Goal: Task Accomplishment & Management: Complete application form

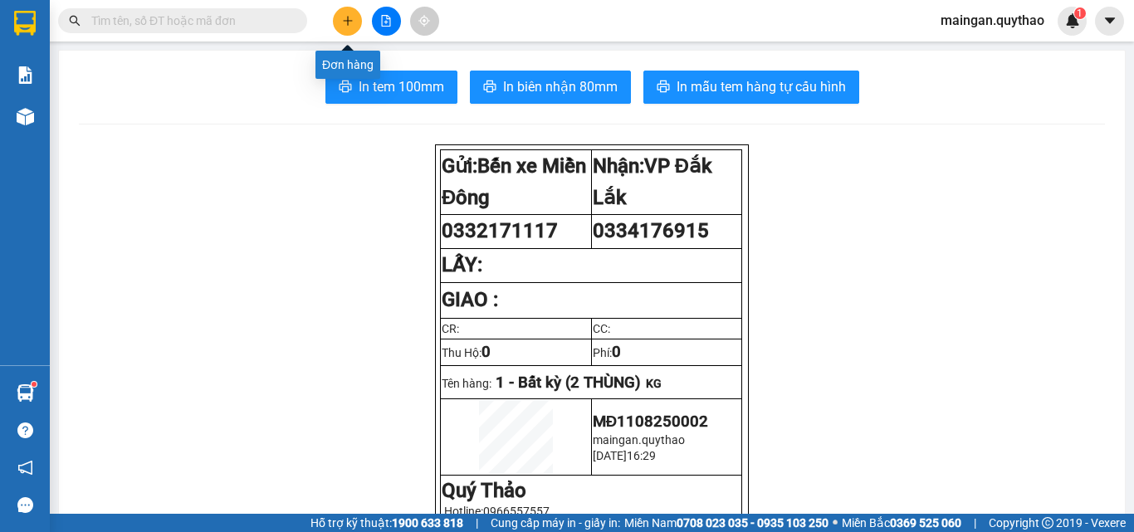
click at [345, 22] on icon "plus" at bounding box center [348, 21] width 12 height 12
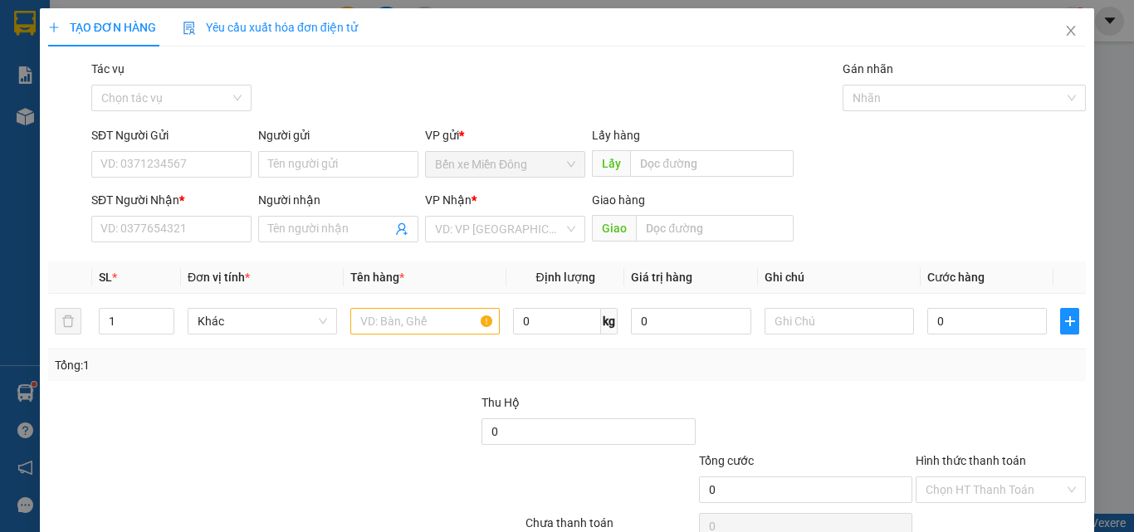
click at [337, 252] on div "Transit Pickup Surcharge Ids Transit Deliver Surcharge Ids Transit Deliver Surc…" at bounding box center [567, 321] width 1038 height 522
click at [336, 228] on input "Người nhận" at bounding box center [330, 229] width 124 height 18
type input "THẦM THƯƠNG"
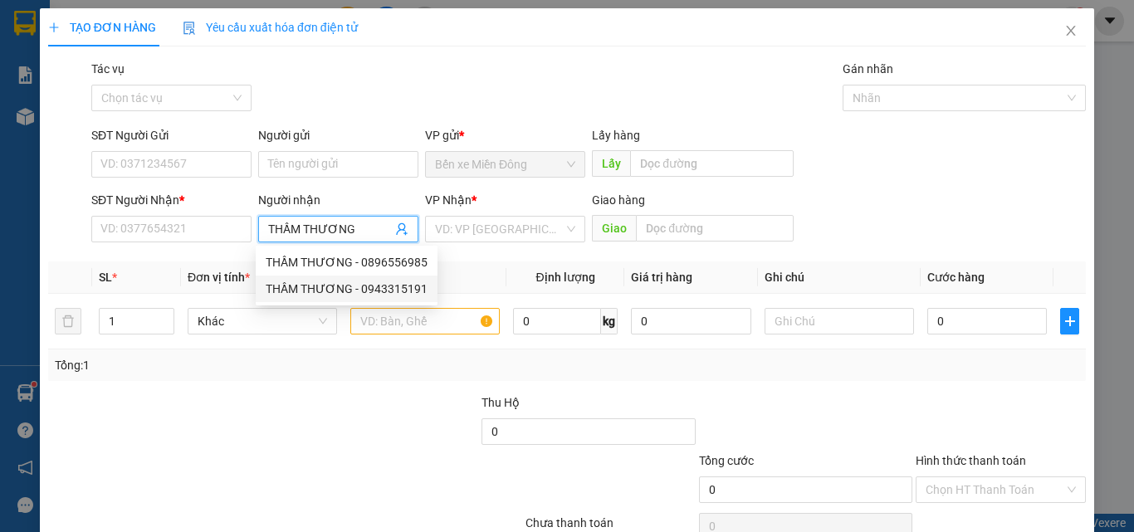
click at [425, 288] on div "THẦM THƯƠNG - 0943315191" at bounding box center [347, 289] width 182 height 27
type input "0943315191"
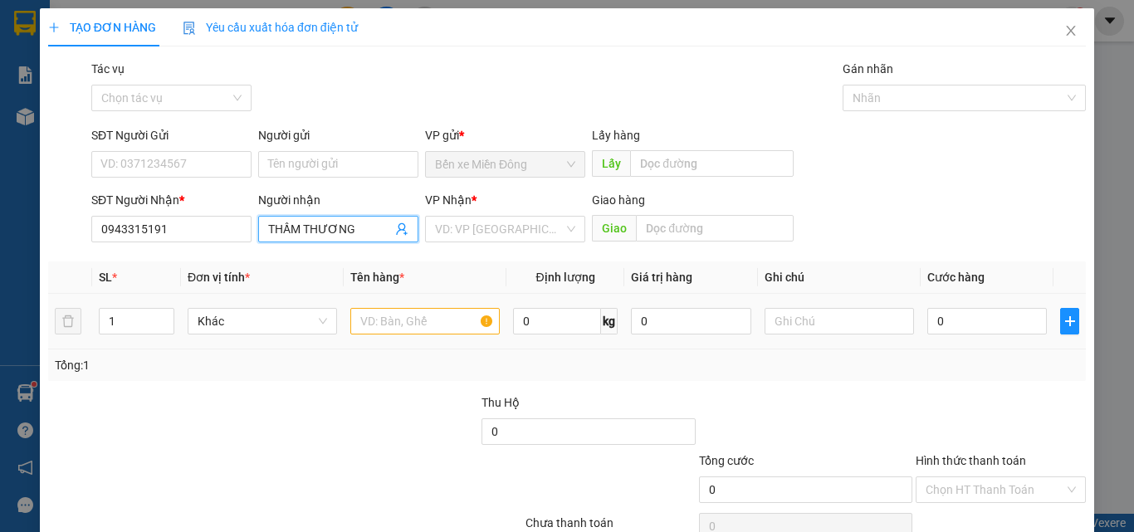
type input "THẦM THƯƠNG"
click at [428, 314] on input "text" at bounding box center [424, 321] width 149 height 27
drag, startPoint x: 501, startPoint y: 218, endPoint x: 509, endPoint y: 238, distance: 22.4
click at [502, 222] on input "search" at bounding box center [499, 229] width 129 height 25
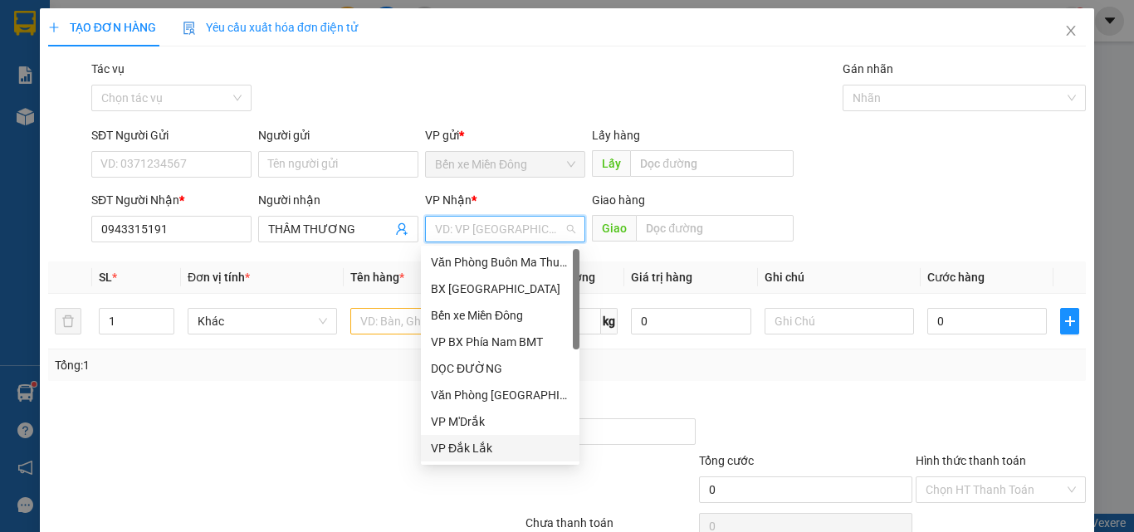
drag, startPoint x: 464, startPoint y: 453, endPoint x: 379, endPoint y: 376, distance: 115.2
click at [463, 453] on div "VP Đắk Lắk" at bounding box center [500, 448] width 139 height 18
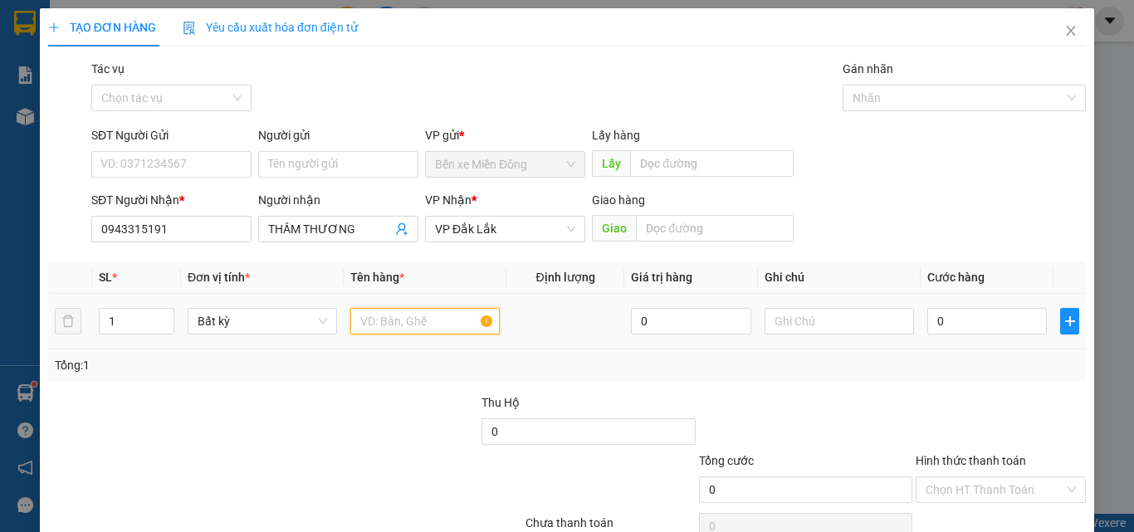
click at [401, 328] on input "text" at bounding box center [424, 321] width 149 height 27
type input "2 THÙNG"
click at [987, 332] on input "0" at bounding box center [988, 321] width 120 height 27
type input "08"
type input "8"
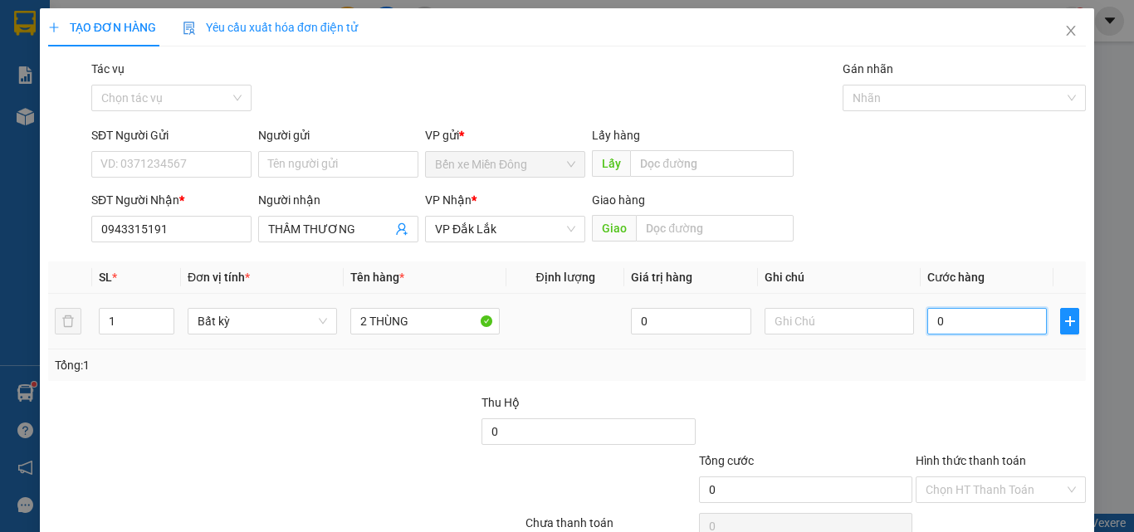
type input "8"
type input "08-"
type input "0"
type input "08"
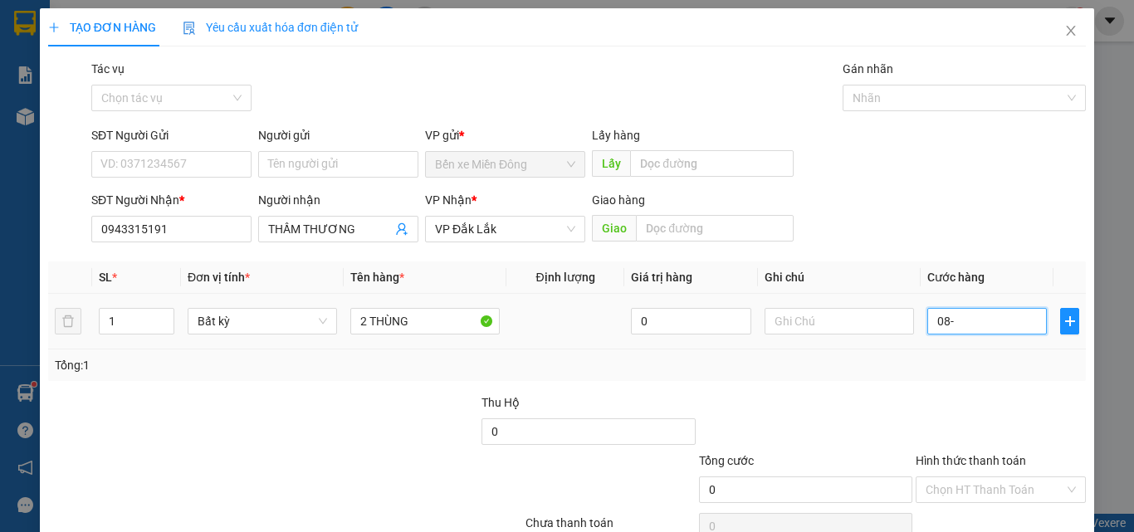
type input "8"
type input "080"
type input "80"
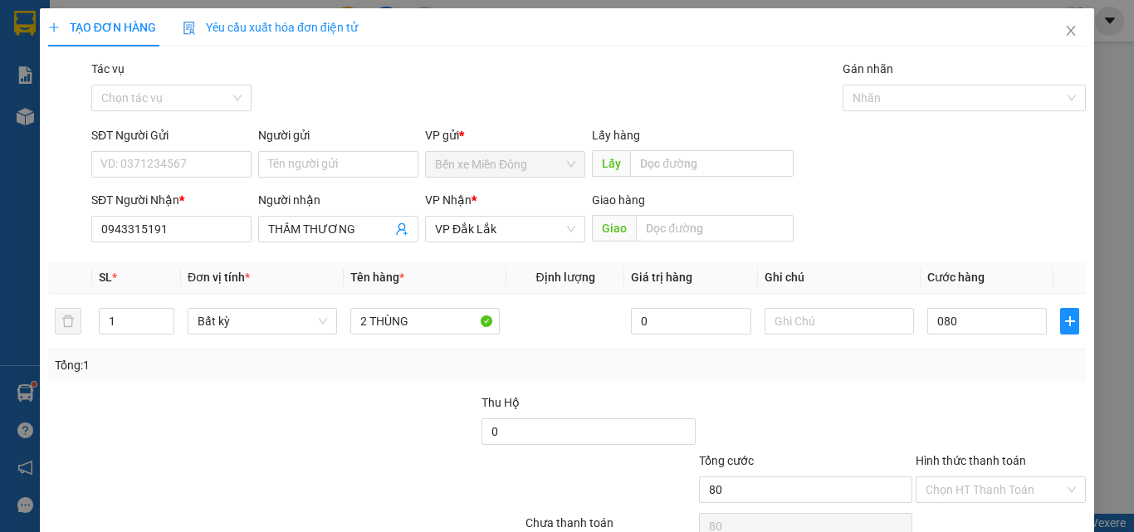
type input "80.000"
drag, startPoint x: 1003, startPoint y: 468, endPoint x: 997, endPoint y: 482, distance: 14.5
click at [1003, 469] on div "Hình thức thanh toán" at bounding box center [1001, 464] width 170 height 25
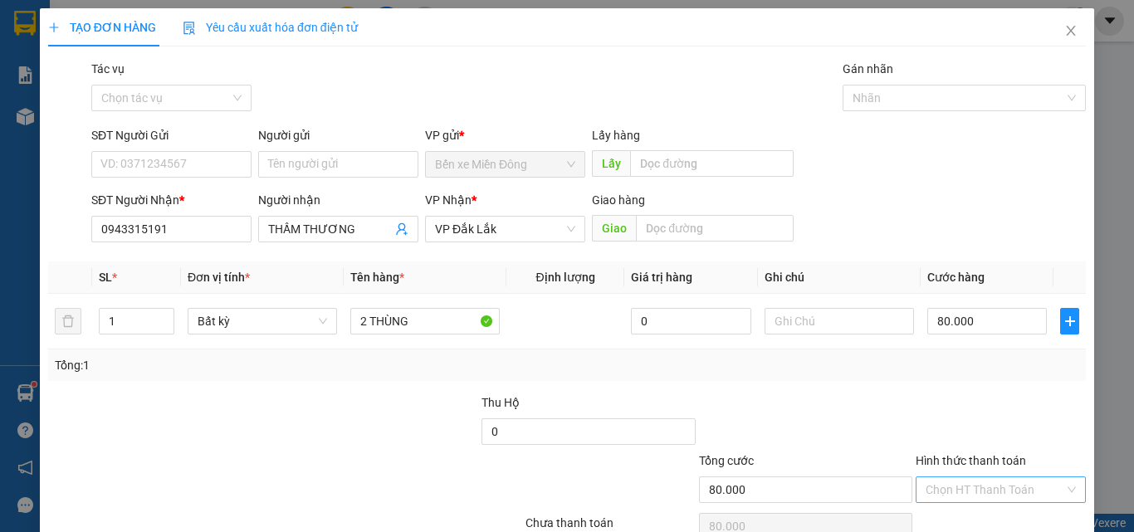
click at [997, 484] on input "Hình thức thanh toán" at bounding box center [995, 490] width 139 height 25
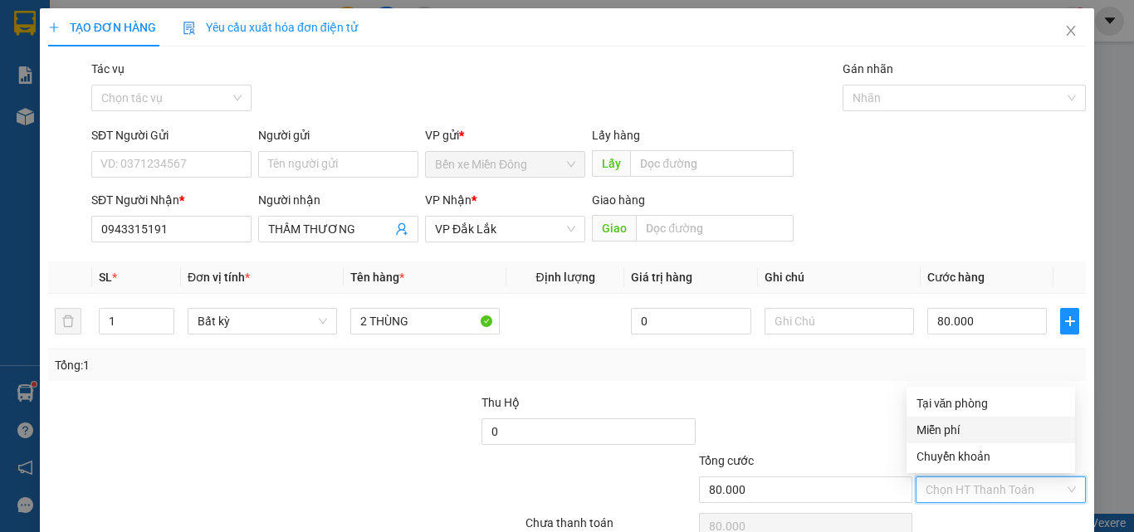
click at [982, 426] on div "Miễn phí" at bounding box center [991, 430] width 149 height 18
type input "0"
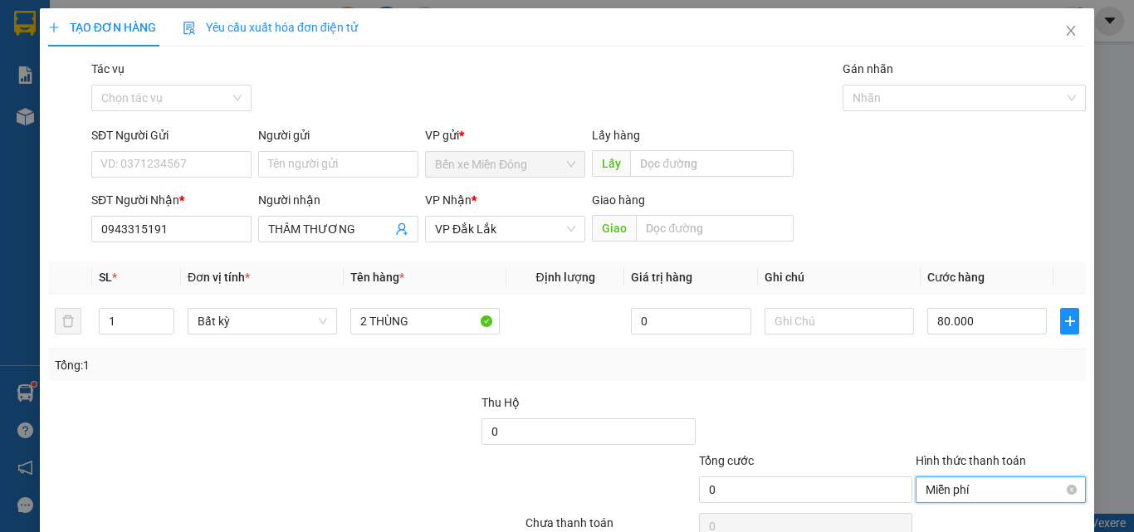
click at [981, 481] on span "Miễn phí" at bounding box center [1001, 490] width 150 height 25
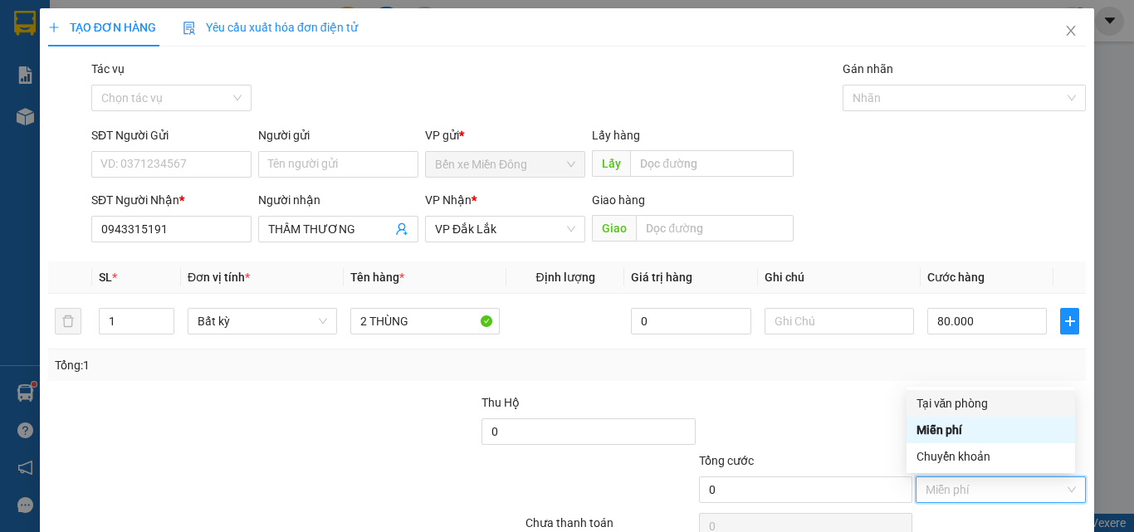
click at [954, 400] on div "Tại văn phòng" at bounding box center [991, 403] width 169 height 27
type input "80.000"
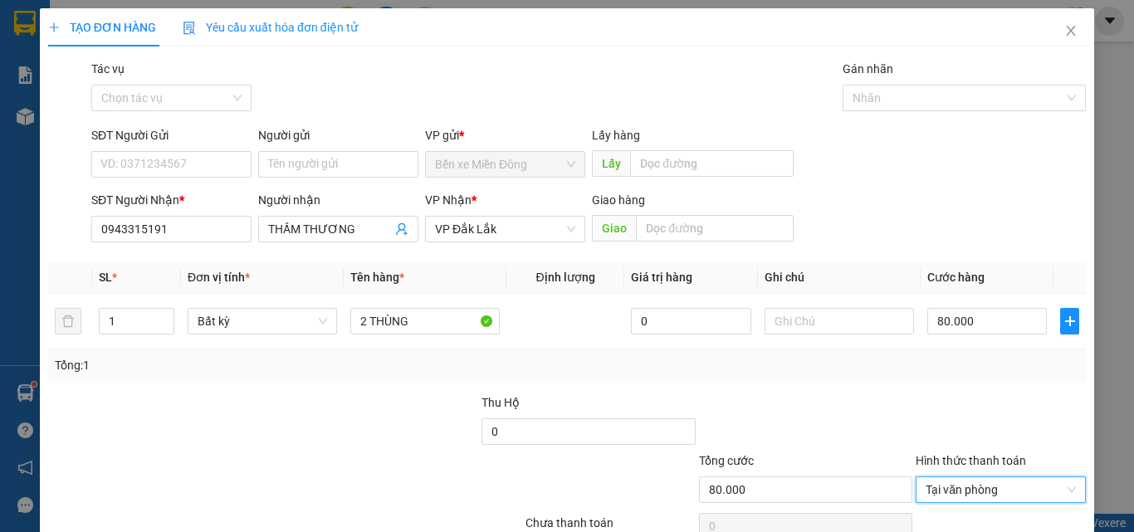
scroll to position [82, 0]
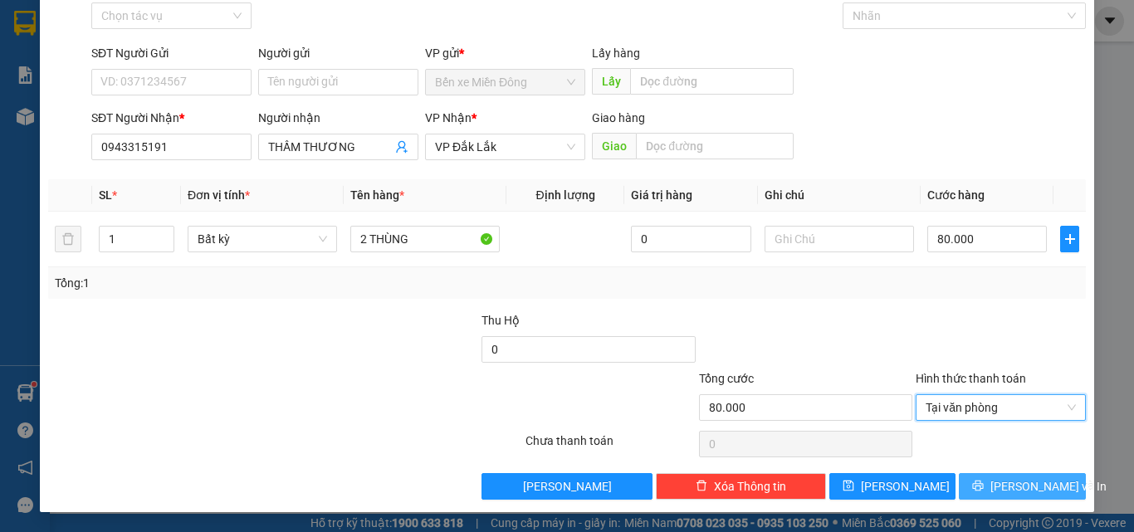
drag, startPoint x: 980, startPoint y: 465, endPoint x: 995, endPoint y: 480, distance: 21.1
click at [982, 468] on div "Transit Pickup Surcharge Ids Transit Deliver Surcharge Ids Transit Deliver Surc…" at bounding box center [567, 239] width 1038 height 522
click at [995, 480] on button "[PERSON_NAME] và In" at bounding box center [1022, 486] width 127 height 27
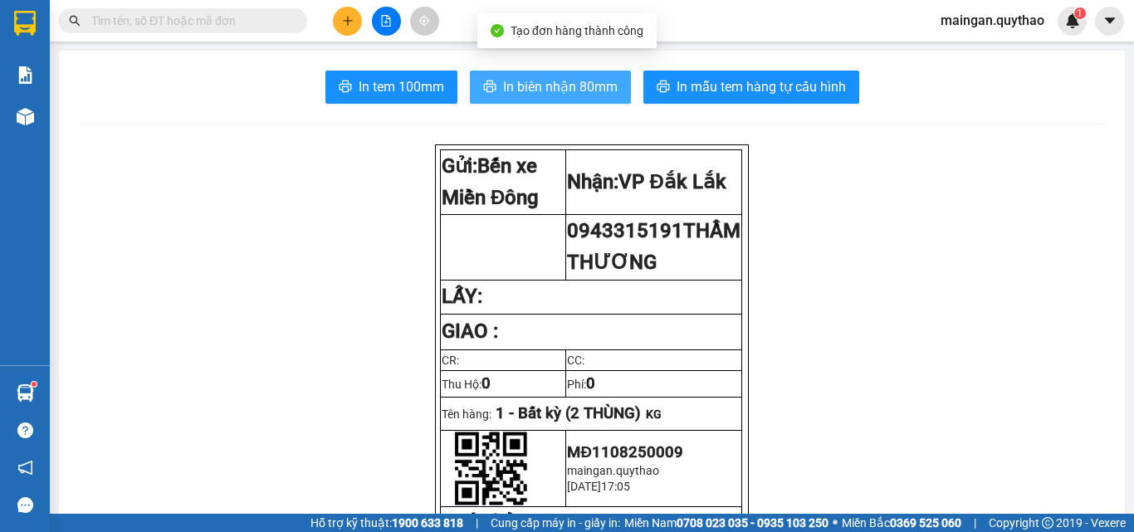
click at [547, 102] on button "In biên nhận 80mm" at bounding box center [550, 87] width 161 height 33
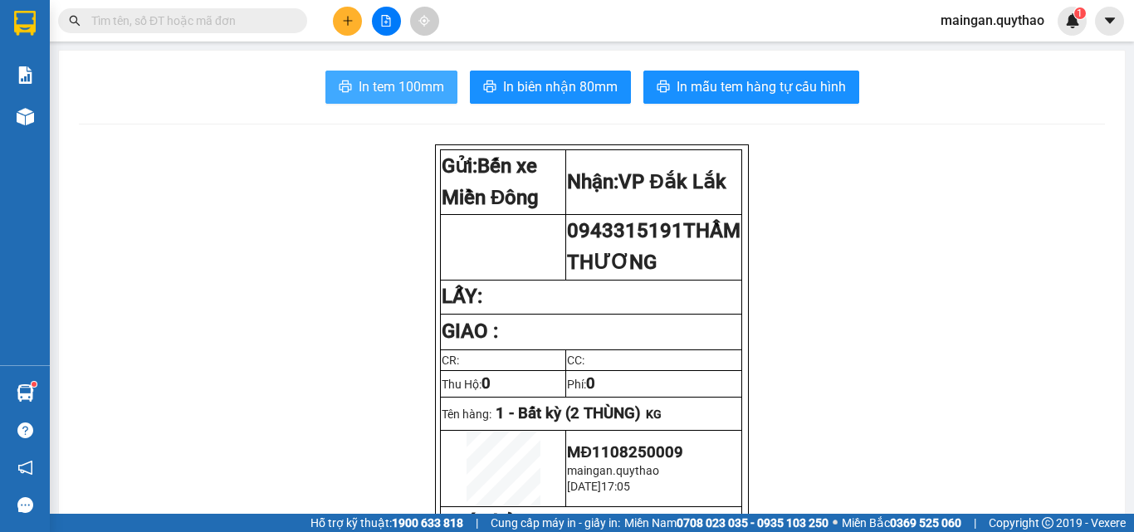
click at [414, 76] on span "In tem 100mm" at bounding box center [402, 86] width 86 height 21
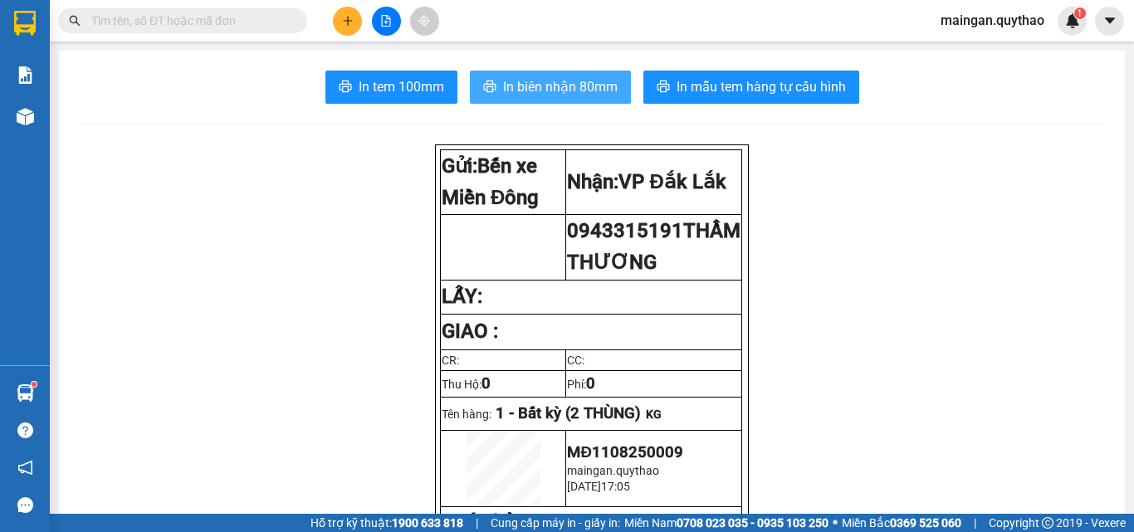
drag, startPoint x: 555, startPoint y: 93, endPoint x: 544, endPoint y: 143, distance: 51.0
click at [555, 94] on span "In biên nhận 80mm" at bounding box center [560, 86] width 115 height 21
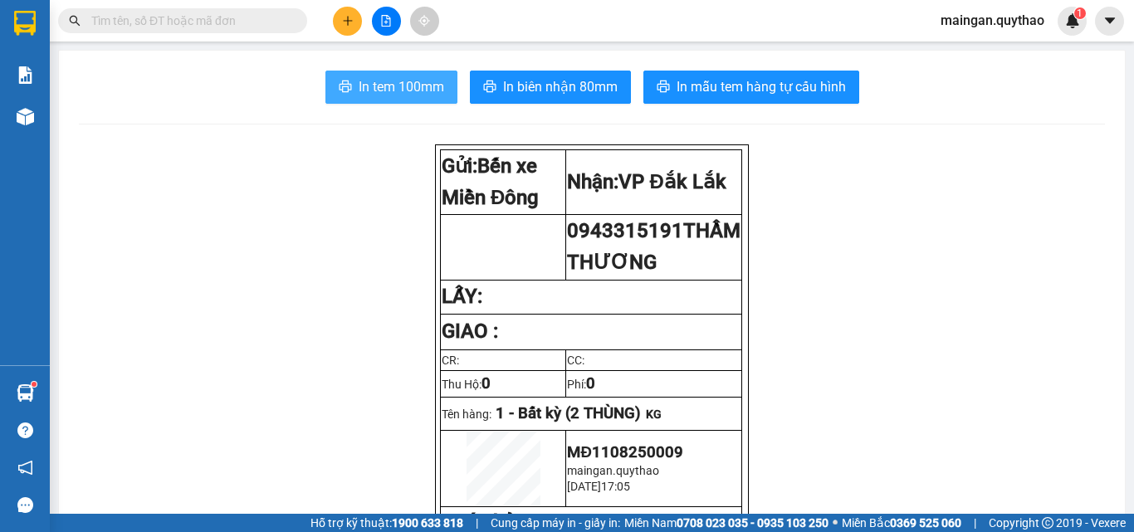
click at [401, 102] on button "In tem 100mm" at bounding box center [392, 87] width 132 height 33
click at [348, 17] on icon "plus" at bounding box center [347, 20] width 1 height 9
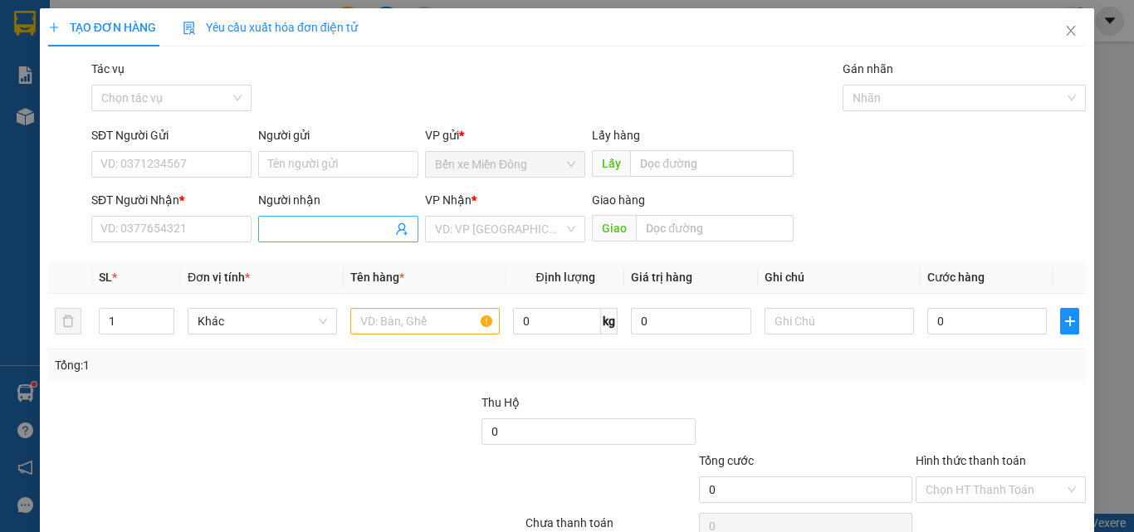
drag, startPoint x: 310, startPoint y: 235, endPoint x: 316, endPoint y: 228, distance: 10.0
click at [310, 235] on input "Người nhận" at bounding box center [330, 229] width 124 height 18
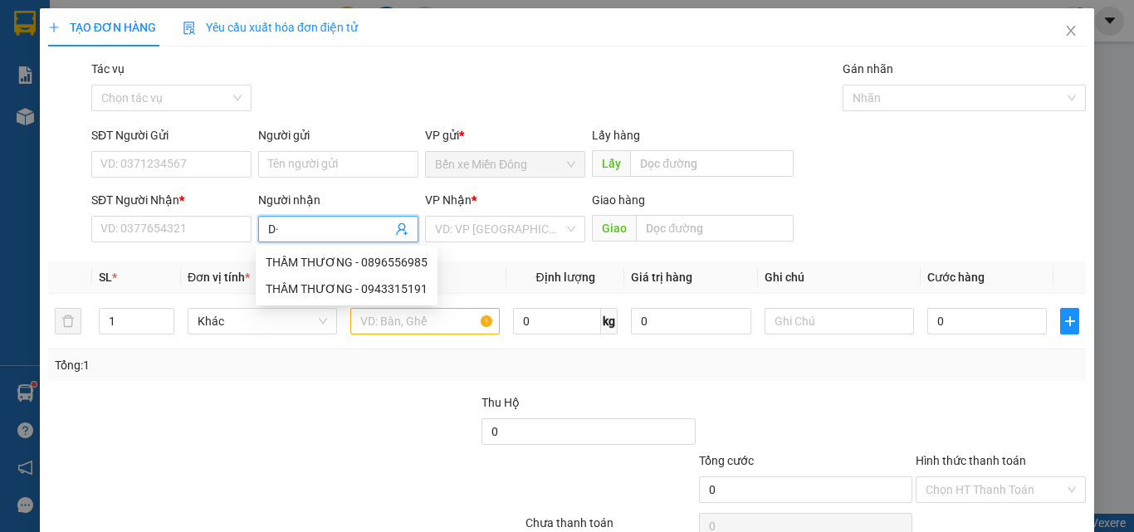
type input "D"
type input "ĐỂ"
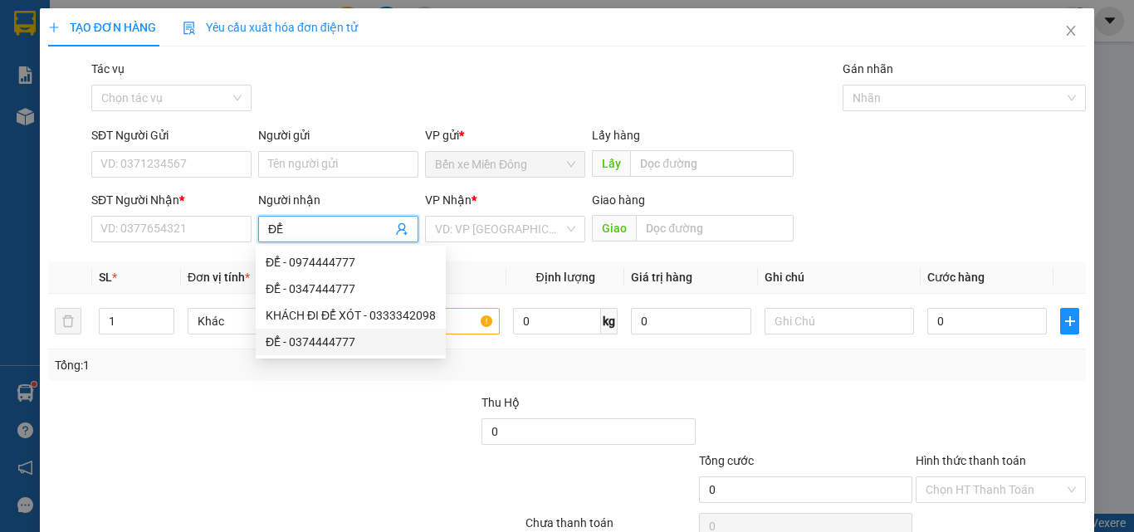
click at [330, 347] on div "ĐỂ - 0374444777" at bounding box center [351, 342] width 170 height 18
type input "0374444777"
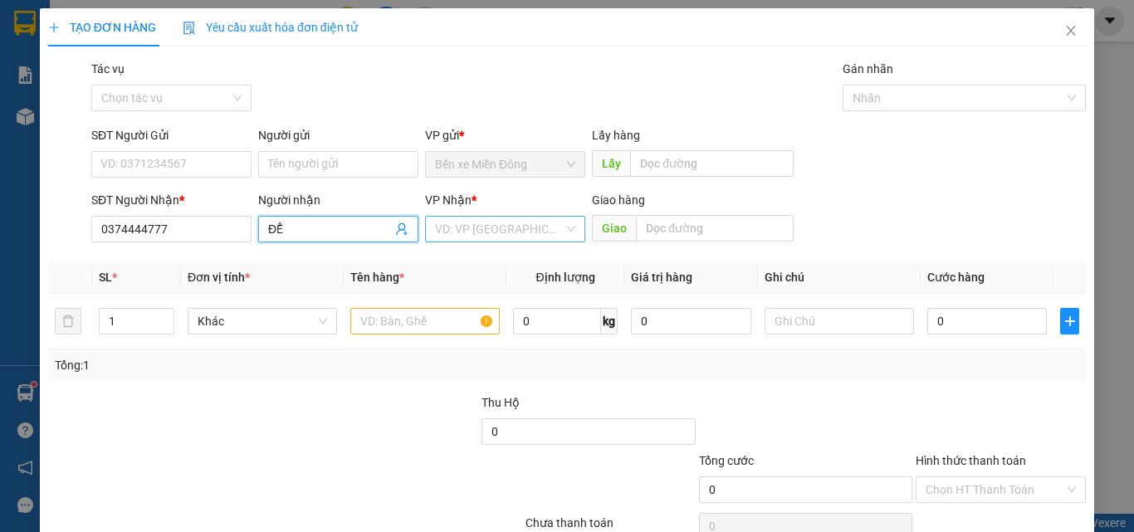
type input "ĐỂ"
click at [506, 238] on input "search" at bounding box center [499, 229] width 129 height 25
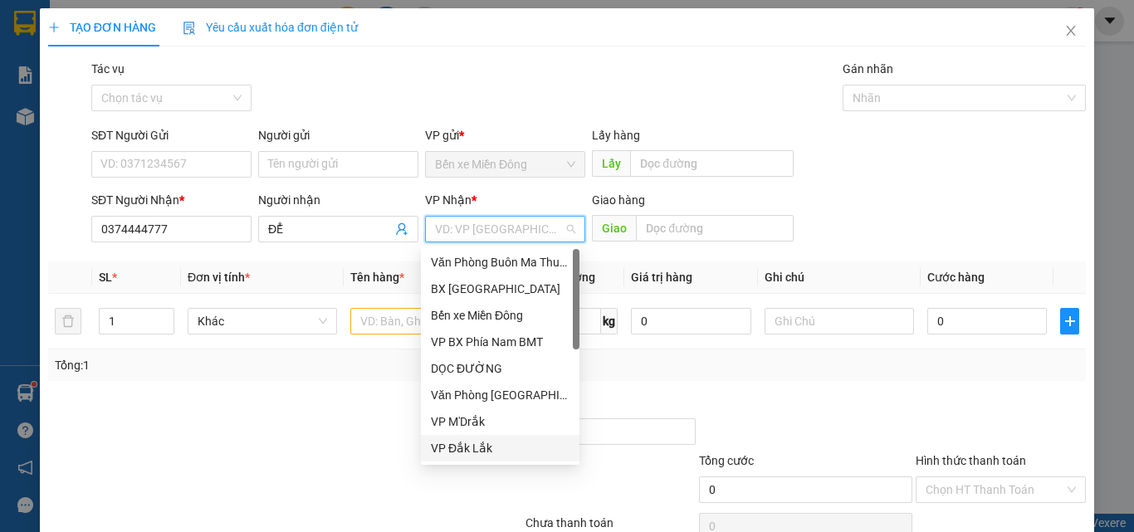
click at [464, 448] on div "VP Đắk Lắk" at bounding box center [500, 448] width 139 height 18
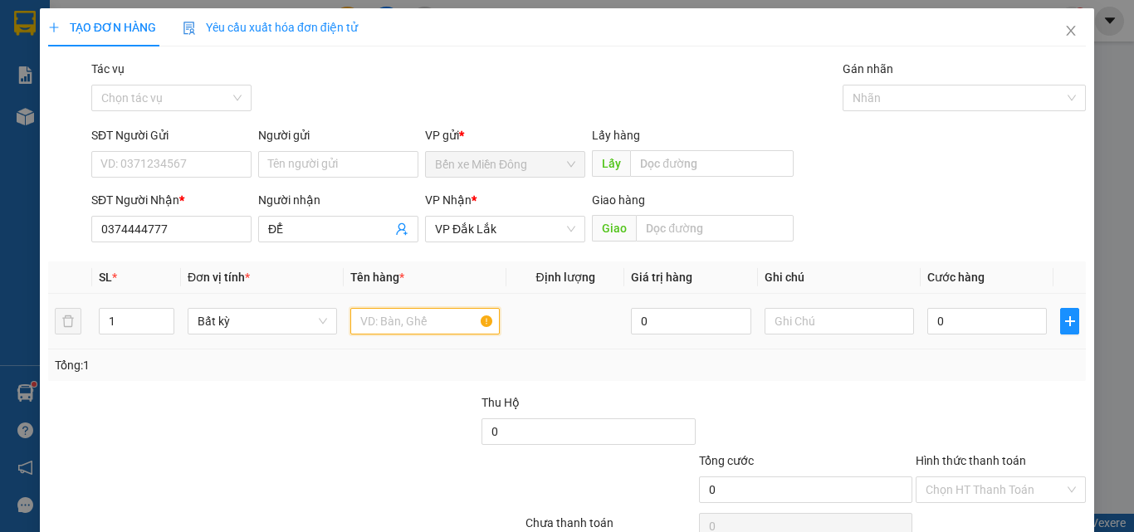
click at [414, 330] on input "text" at bounding box center [424, 321] width 149 height 27
type input "1 CỤC ĐEN"
drag, startPoint x: 987, startPoint y: 334, endPoint x: 982, endPoint y: 325, distance: 10.0
click at [987, 332] on input "0" at bounding box center [988, 321] width 120 height 27
type input "05"
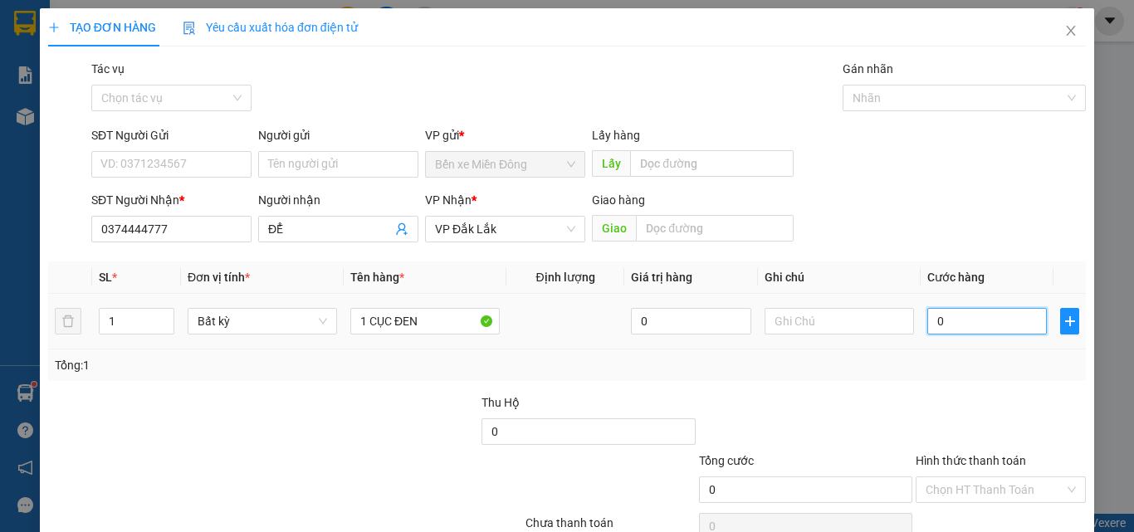
type input "5"
type input "050"
type input "50"
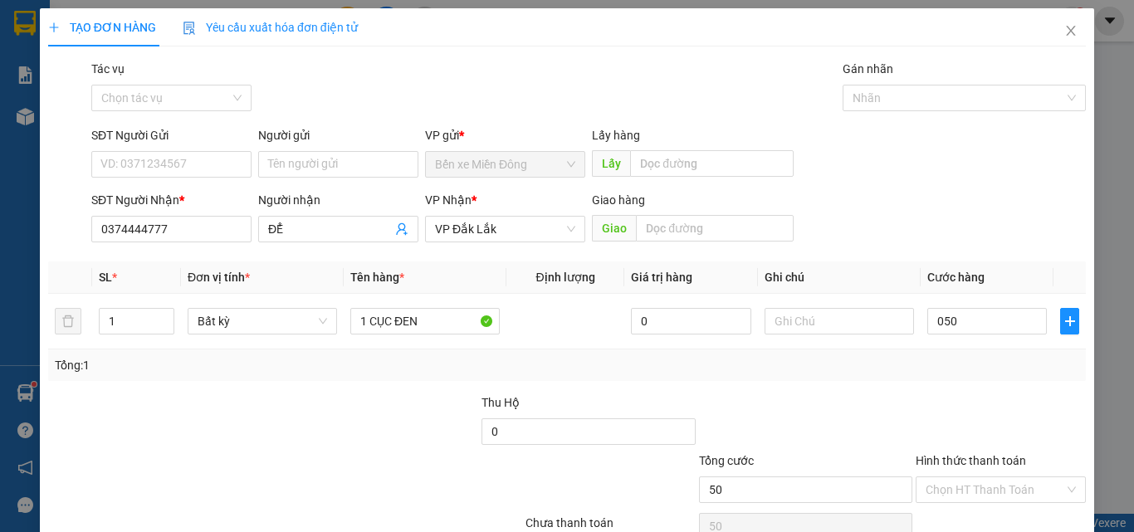
type input "50.000"
click at [928, 384] on div "Transit Pickup Surcharge Ids Transit Deliver Surcharge Ids Transit Deliver Surc…" at bounding box center [567, 321] width 1038 height 522
click at [951, 473] on div "Hình thức thanh toán" at bounding box center [1001, 464] width 170 height 25
click at [961, 478] on input "Hình thức thanh toán" at bounding box center [995, 490] width 139 height 25
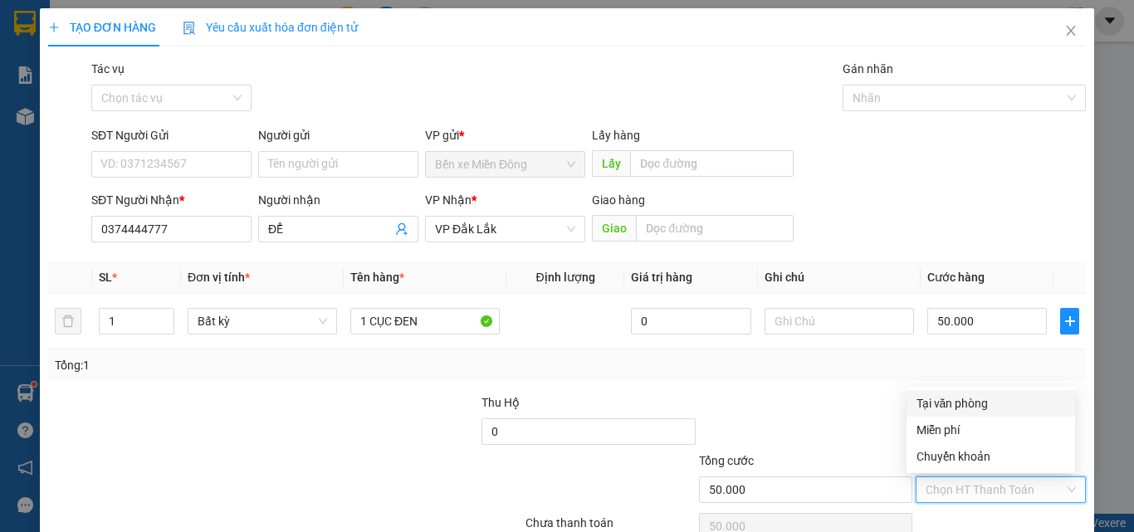
drag, startPoint x: 960, startPoint y: 404, endPoint x: 899, endPoint y: 443, distance: 72.8
click at [959, 403] on div "Tại văn phòng" at bounding box center [991, 403] width 149 height 18
type input "0"
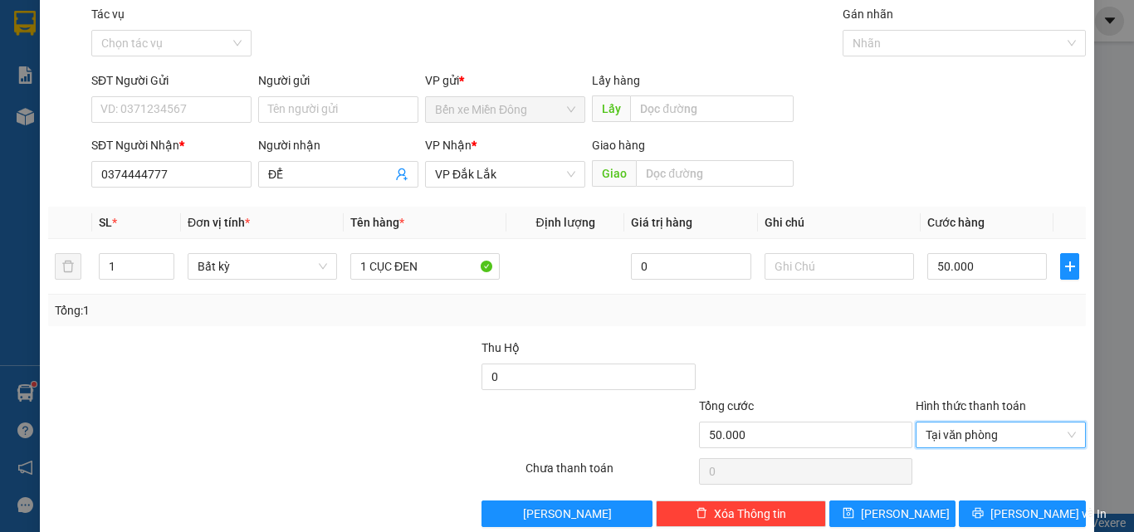
scroll to position [82, 0]
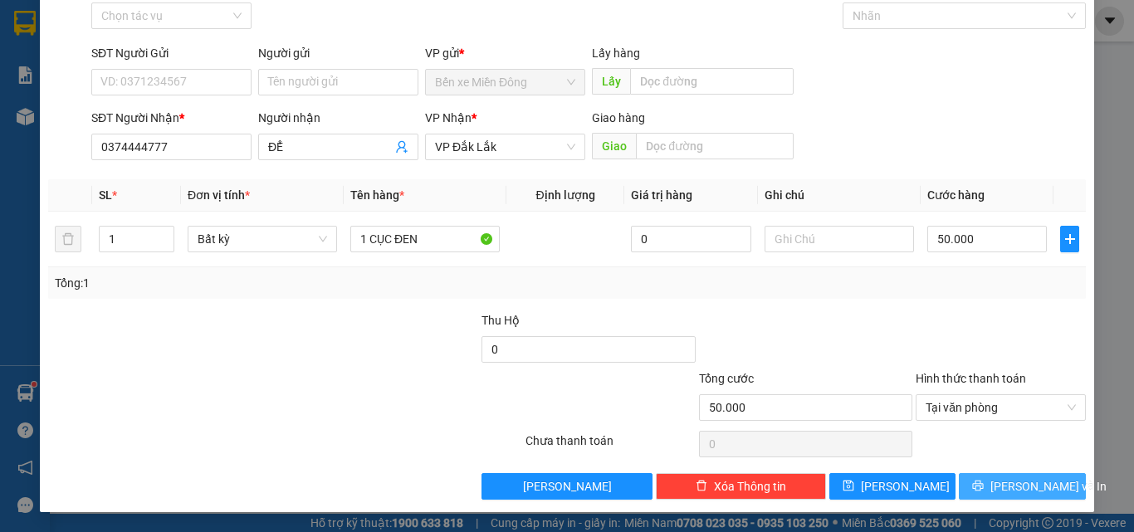
click at [985, 475] on button "[PERSON_NAME] và In" at bounding box center [1022, 486] width 127 height 27
click at [989, 473] on button "[PERSON_NAME] và In" at bounding box center [1022, 486] width 127 height 27
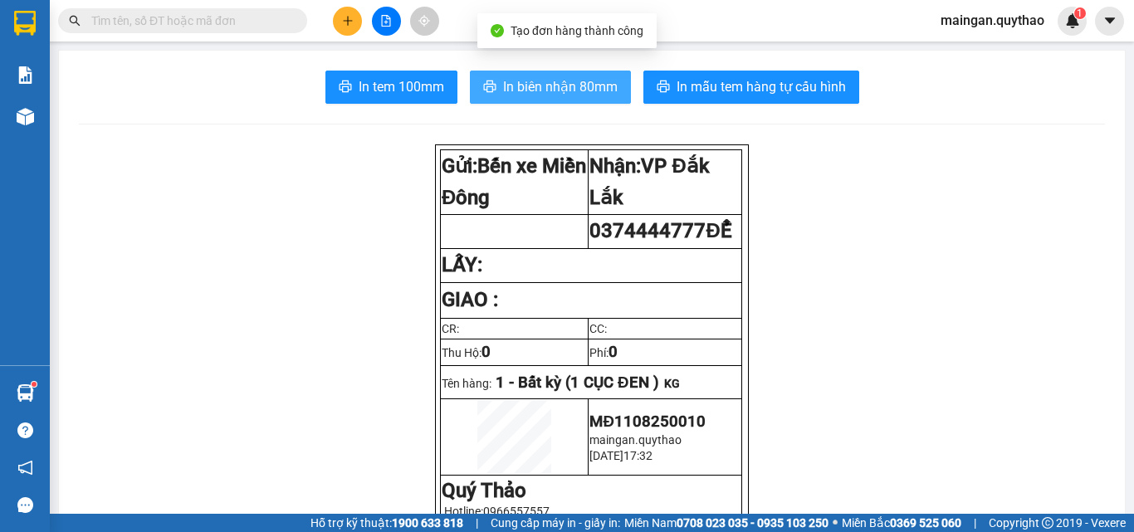
click at [503, 93] on span "In biên nhận 80mm" at bounding box center [560, 86] width 115 height 21
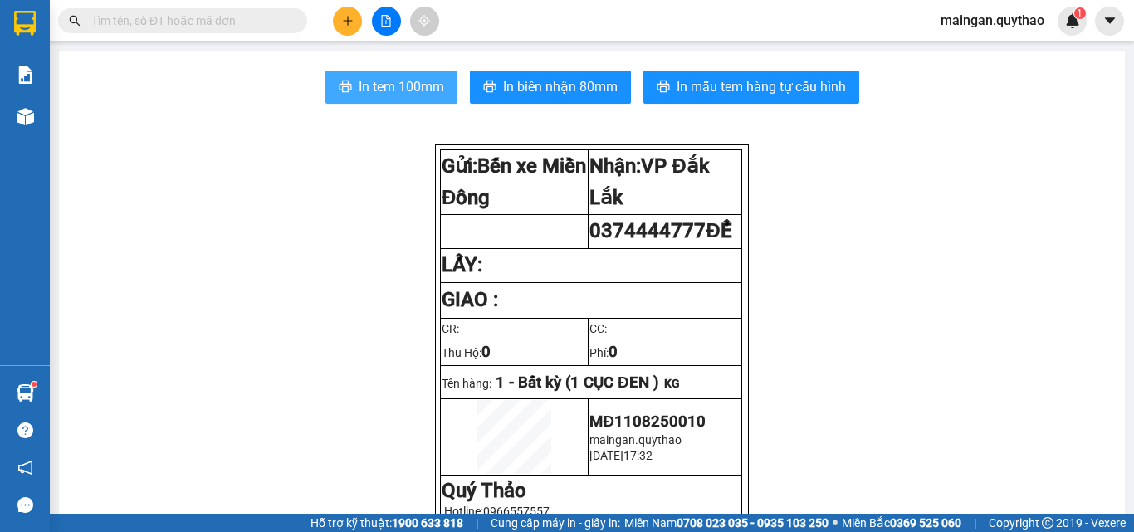
click at [409, 100] on button "In tem 100mm" at bounding box center [392, 87] width 132 height 33
drag, startPoint x: 296, startPoint y: 29, endPoint x: 287, endPoint y: 79, distance: 50.7
drag, startPoint x: 287, startPoint y: 79, endPoint x: 355, endPoint y: 12, distance: 94.5
click at [355, 12] on button at bounding box center [347, 21] width 29 height 29
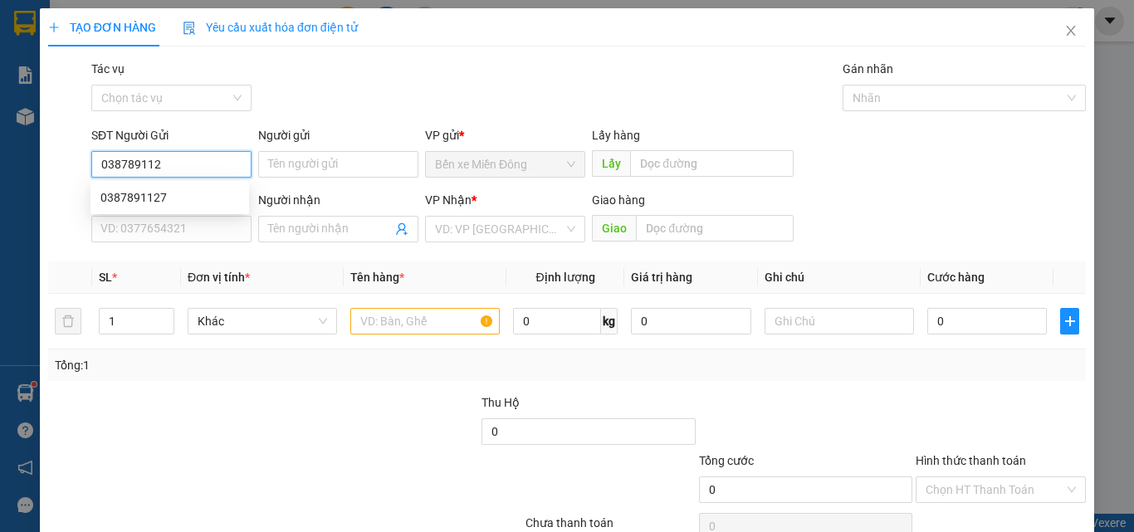
type input "0387891127"
drag, startPoint x: 169, startPoint y: 193, endPoint x: 175, endPoint y: 209, distance: 17.6
click at [169, 193] on div "0387891127" at bounding box center [169, 198] width 139 height 18
type input "0354326709"
type input "0387891127"
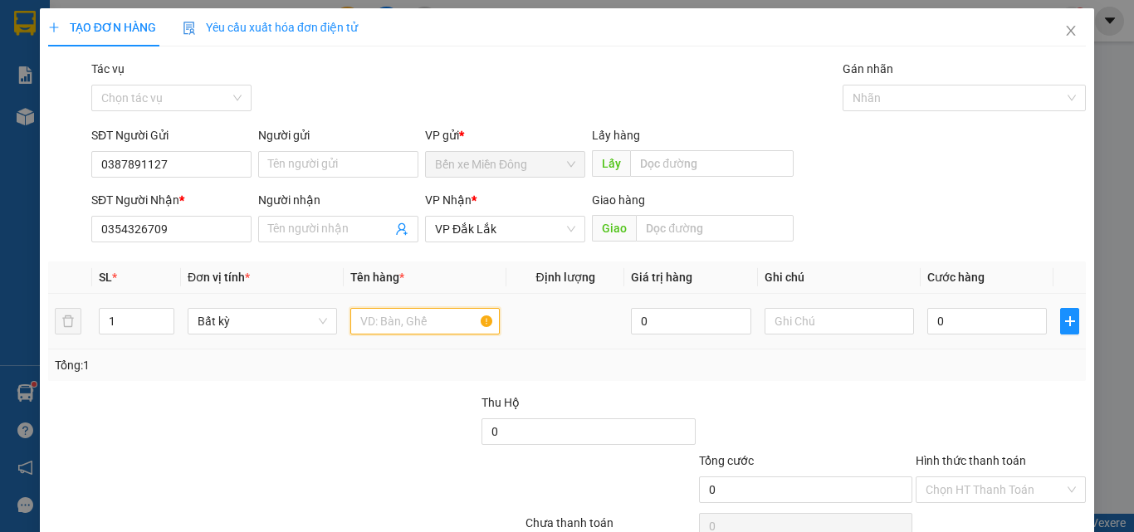
click at [399, 310] on input "text" at bounding box center [424, 321] width 149 height 27
type input "1 THÙNG"
click at [991, 333] on input "0" at bounding box center [988, 321] width 120 height 27
type input "04"
type input "4"
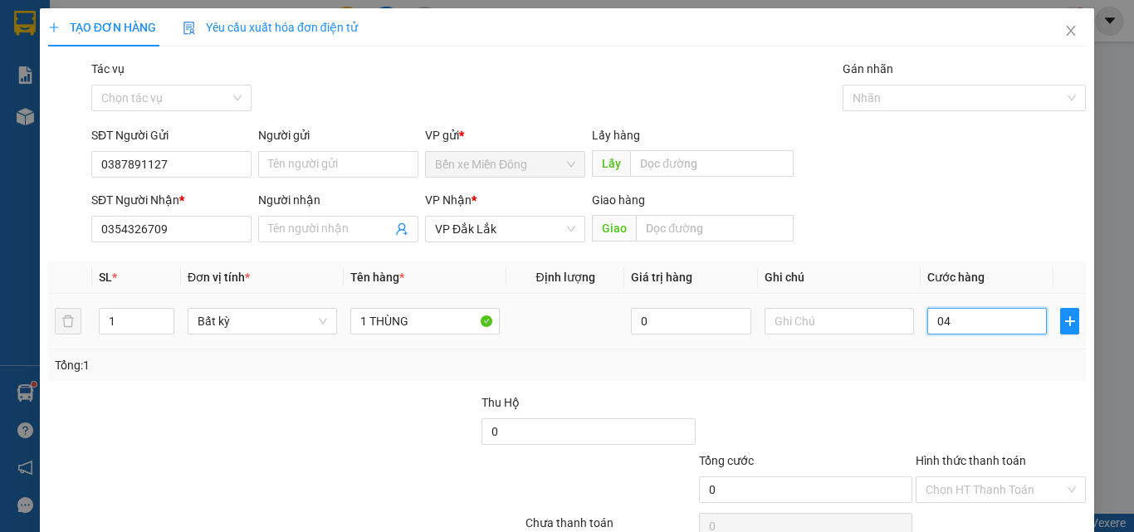
type input "4"
type input "049"
type input "49"
type input "04"
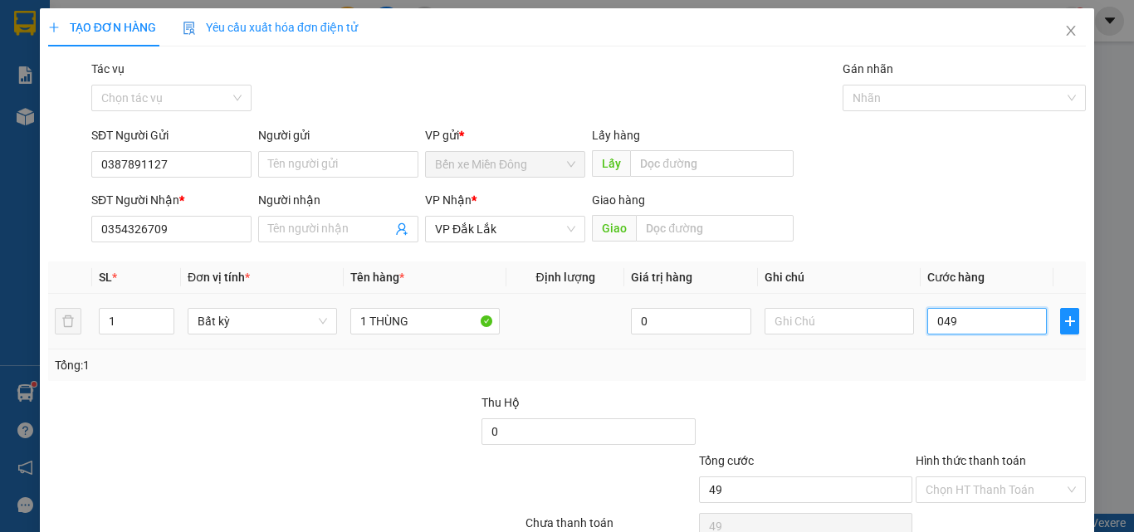
type input "4"
type input "040"
type input "40"
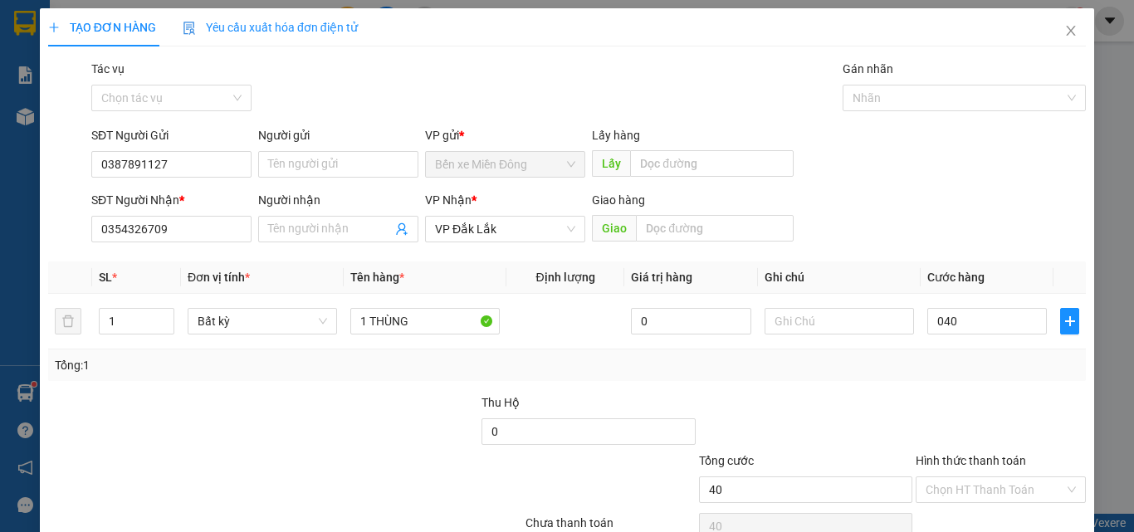
type input "40.000"
drag, startPoint x: 946, startPoint y: 374, endPoint x: 1057, endPoint y: 449, distance: 134.5
click at [994, 394] on div "Transit Pickup Surcharge Ids Transit Deliver Surcharge Ids Transit Deliver Surc…" at bounding box center [567, 321] width 1038 height 522
drag, startPoint x: 977, startPoint y: 473, endPoint x: 980, endPoint y: 488, distance: 16.0
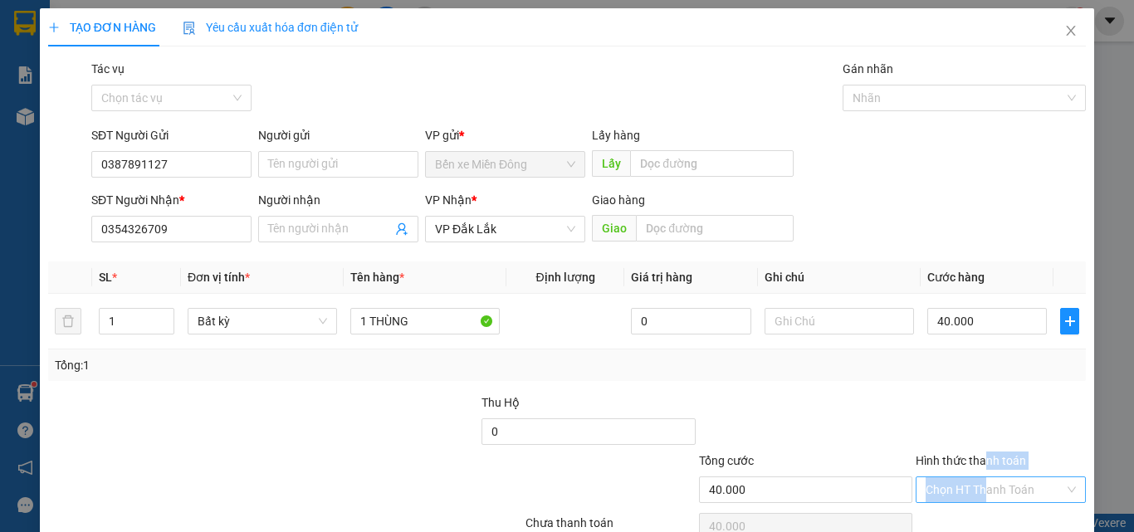
click at [980, 484] on div "Hình thức thanh toán Chọn HT Thanh Toán" at bounding box center [1001, 481] width 170 height 58
click at [988, 484] on input "Hình thức thanh toán" at bounding box center [995, 490] width 139 height 25
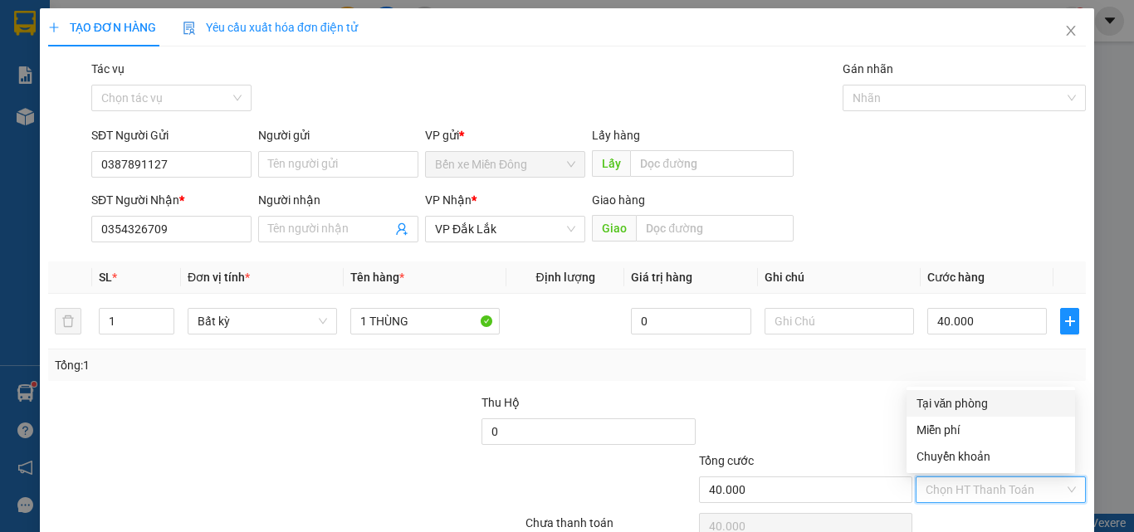
click at [991, 412] on div "Tại văn phòng" at bounding box center [991, 403] width 149 height 18
type input "0"
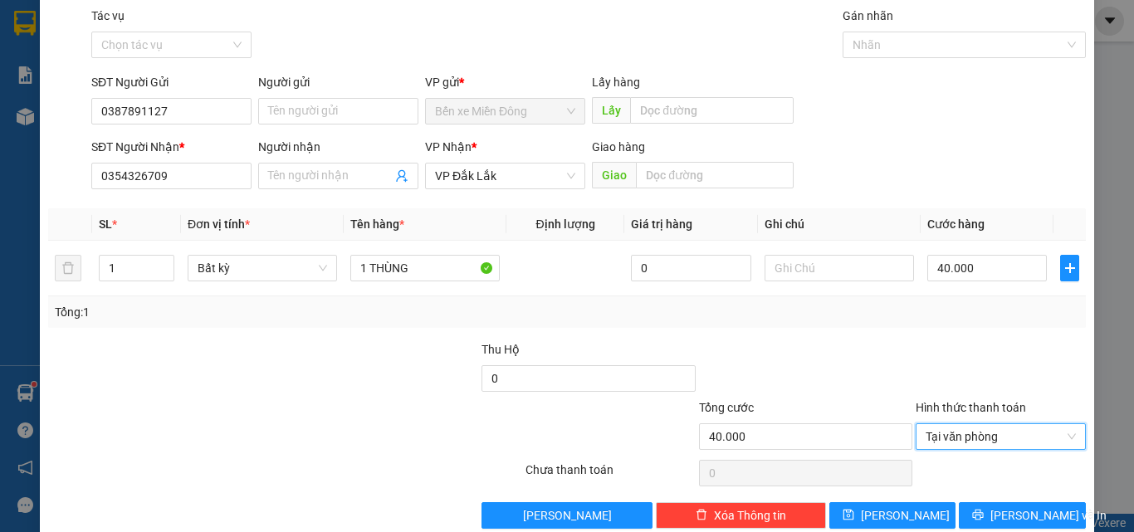
scroll to position [82, 0]
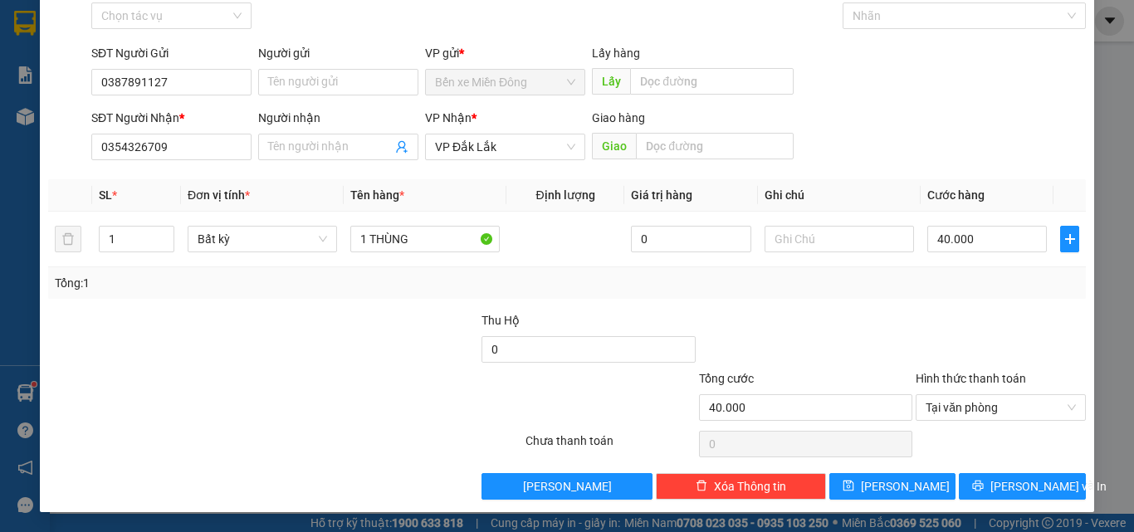
click at [977, 500] on div "TẠO ĐƠN HÀNG Yêu cầu xuất hóa đơn điện tử Transit Pickup Surcharge Ids Transit …" at bounding box center [567, 219] width 1055 height 586
click at [981, 502] on div "TẠO ĐƠN HÀNG Yêu cầu xuất hóa đơn điện tử Transit Pickup Surcharge Ids Transit …" at bounding box center [567, 219] width 1055 height 586
drag, startPoint x: 1007, startPoint y: 473, endPoint x: 1017, endPoint y: 489, distance: 19.8
click at [1009, 473] on button "[PERSON_NAME] và In" at bounding box center [1022, 486] width 127 height 27
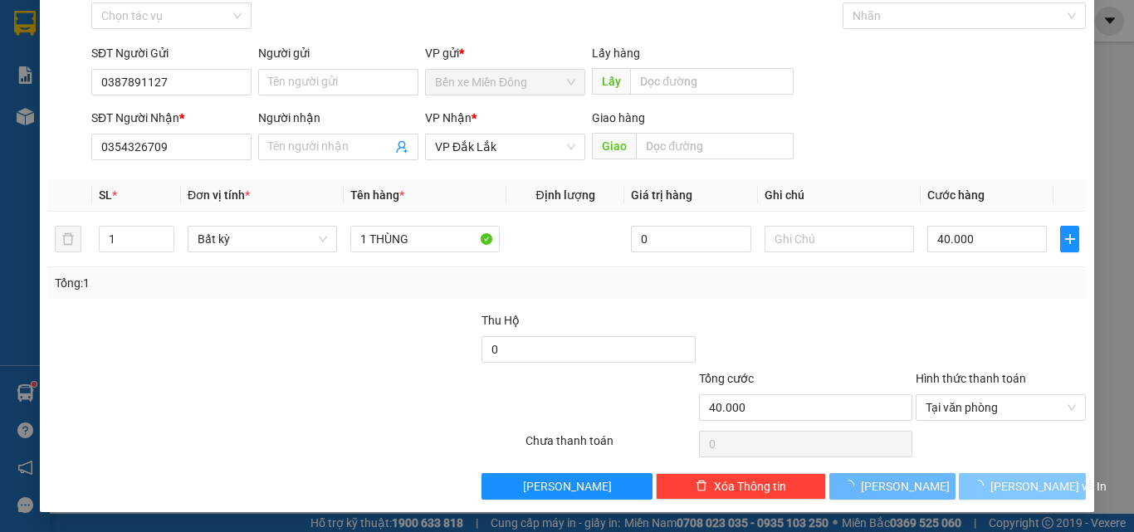
click at [1026, 488] on span "[PERSON_NAME] và In" at bounding box center [1049, 487] width 116 height 18
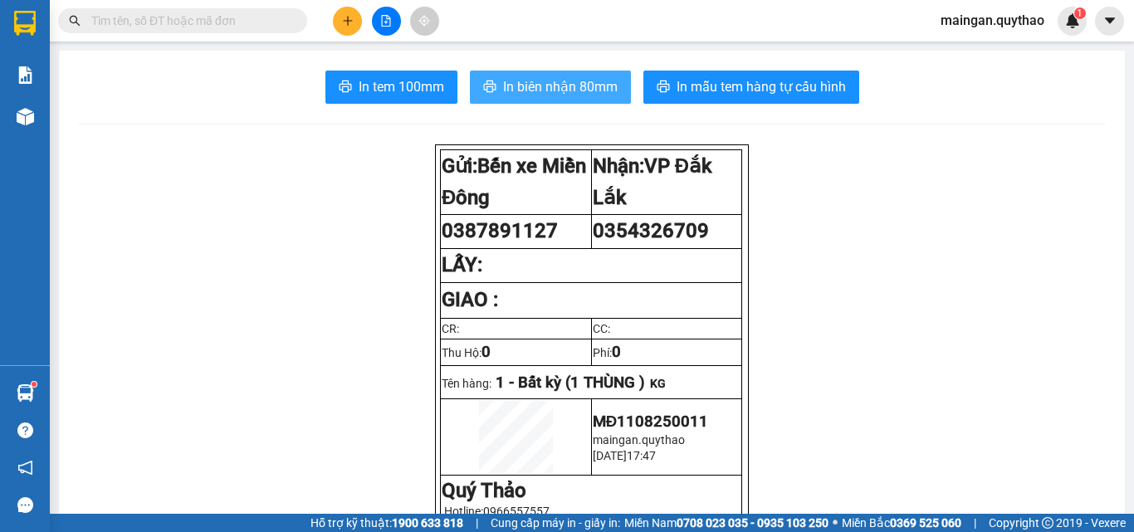
click at [610, 82] on span "In biên nhận 80mm" at bounding box center [560, 86] width 115 height 21
